Goal: Transaction & Acquisition: Book appointment/travel/reservation

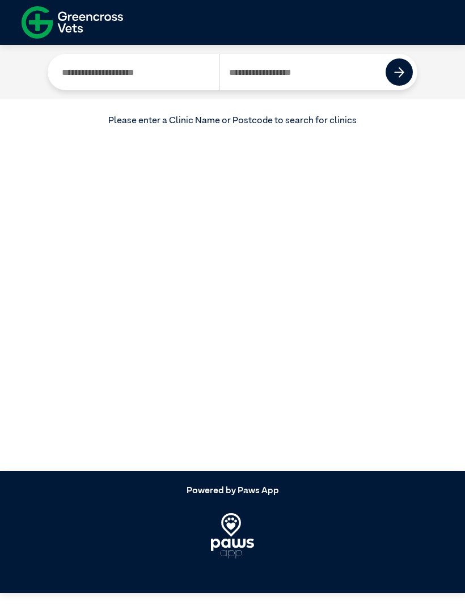
click at [297, 67] on input "Search by Postcode" at bounding box center [302, 72] width 167 height 36
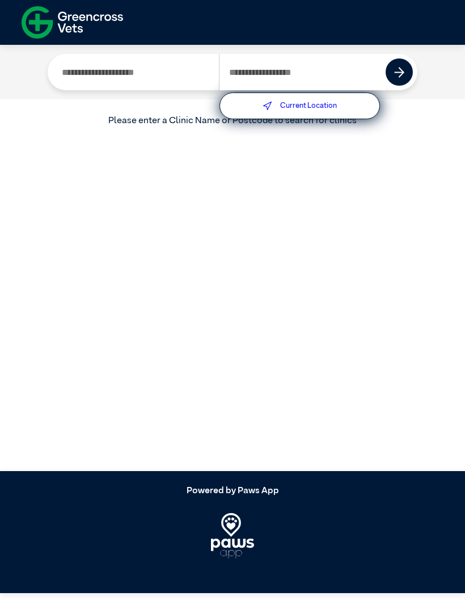
click at [342, 110] on div "Current Location" at bounding box center [300, 106] width 161 height 27
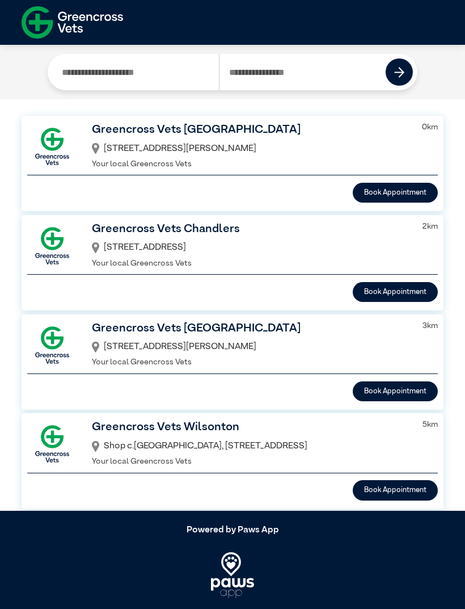
click at [412, 184] on button "Book Appointment" at bounding box center [395, 193] width 85 height 20
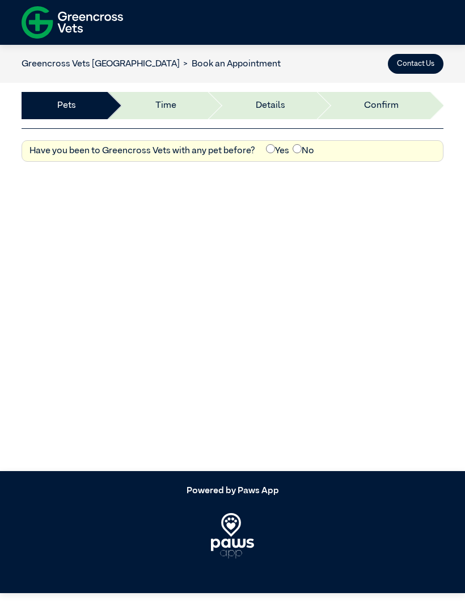
click at [274, 147] on label "Yes" at bounding box center [277, 151] width 23 height 14
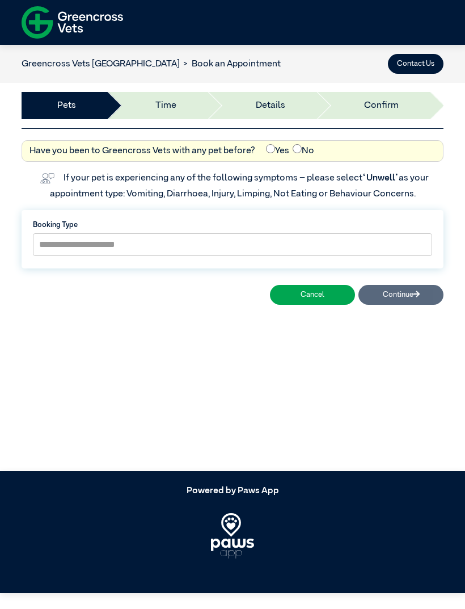
click at [288, 144] on label "Yes" at bounding box center [277, 151] width 23 height 14
click at [302, 144] on label "No" at bounding box center [304, 151] width 22 height 14
click at [334, 297] on button "Cancel" at bounding box center [312, 295] width 85 height 20
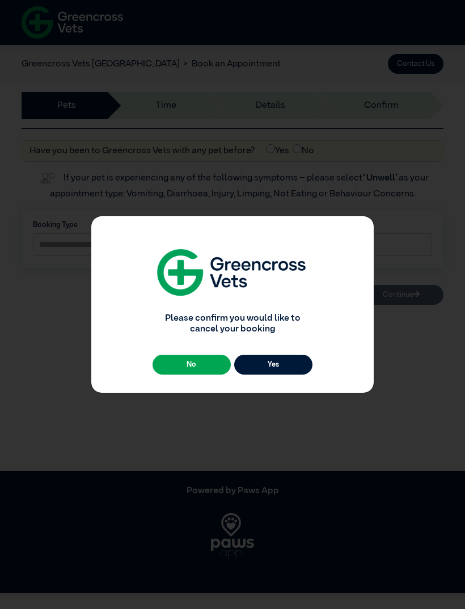
click at [281, 364] on button "Yes" at bounding box center [273, 365] width 78 height 20
